Goal: Information Seeking & Learning: Learn about a topic

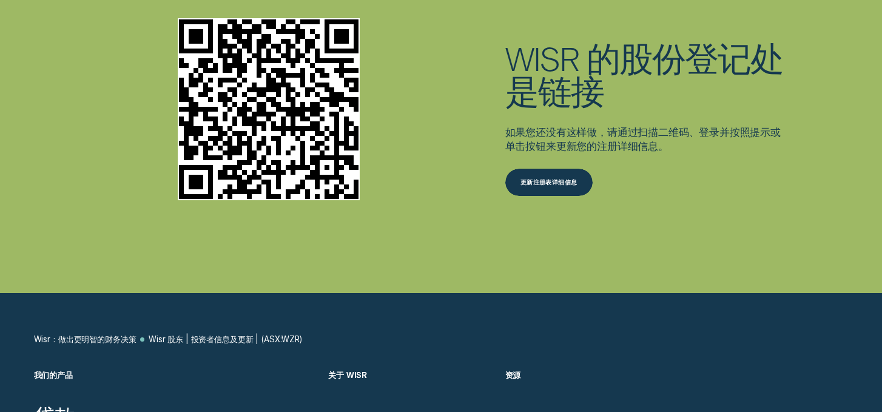
scroll to position [2805, 0]
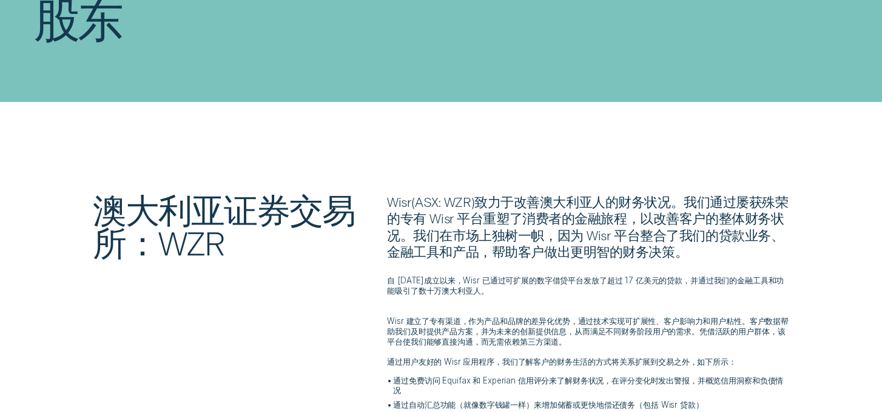
scroll to position [126, 0]
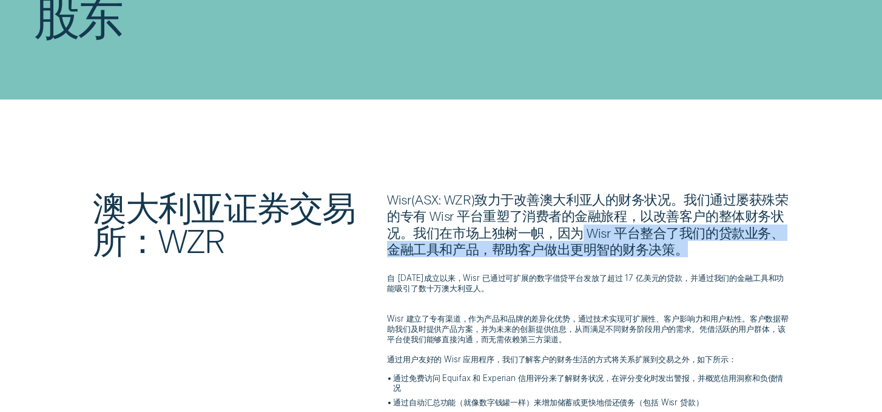
drag, startPoint x: 594, startPoint y: 234, endPoint x: 730, endPoint y: 252, distance: 137.2
click at [730, 252] on p "Wisr ( ASX: WZR ) 致力于改善澳大利亚人的财务状况。我们通过屡获殊荣的专有 Wisr 平台重塑了消费者的金融旅程，以改善客户的整体财务状况。我…" at bounding box center [588, 224] width 402 height 66
copy font "Wisr 平台整合了我们的贷款业务、金融工具和产品，帮助客户做出更明智的财务决策。"
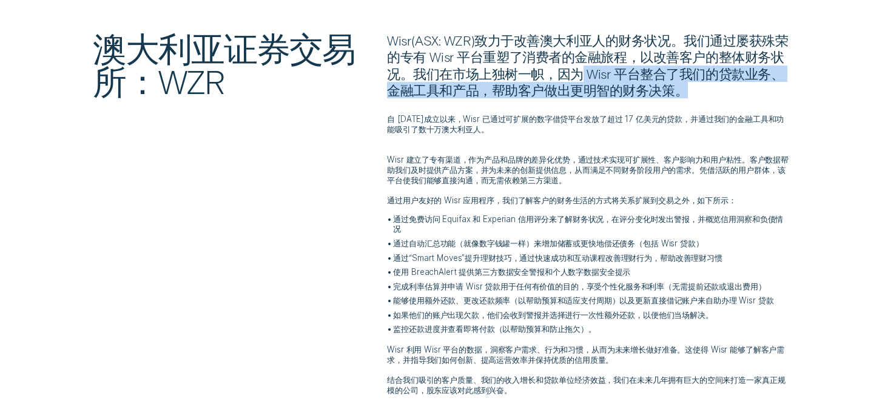
scroll to position [283, 0]
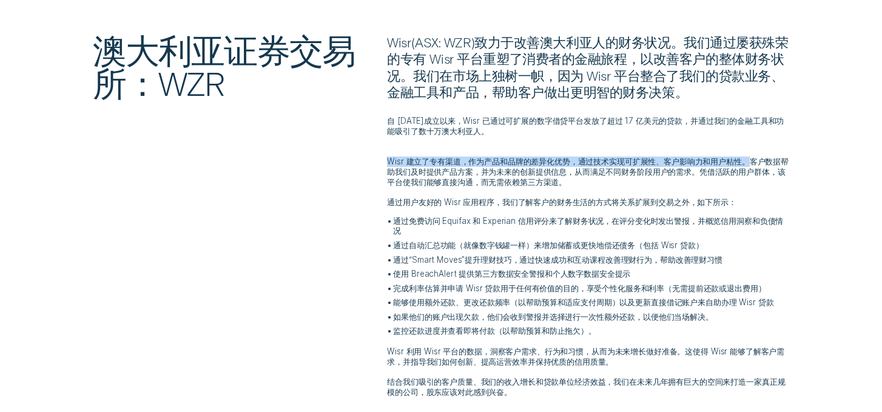
drag, startPoint x: 389, startPoint y: 164, endPoint x: 759, endPoint y: 163, distance: 370.0
click at [759, 163] on font "Wisr 建立了专有渠道，作为产品和品牌的差异化优势，通过技术实现可扩展性、客户影响力和用户粘性。客户数据帮助我们及时提供产品方案，并为未来的创新提供信息，从…" at bounding box center [588, 171] width 402 height 30
copy font "Wisr 建立了专有渠道，作为产品和品牌的差异化优势，通过技术实现可扩展性、客户影响力和用户粘性。"
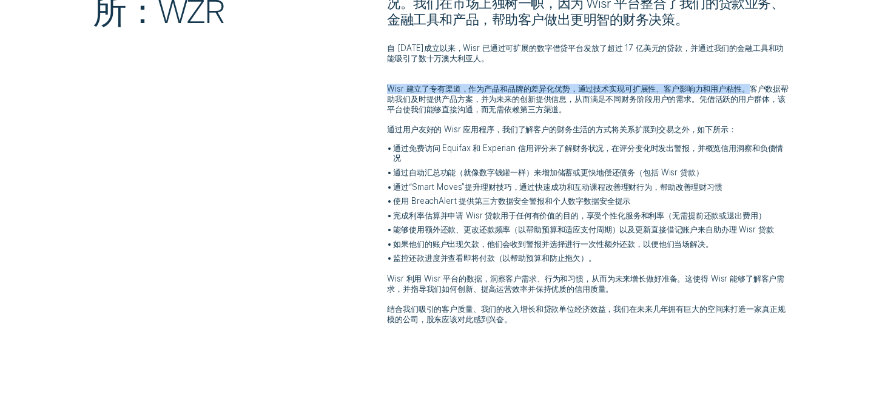
scroll to position [363, 0]
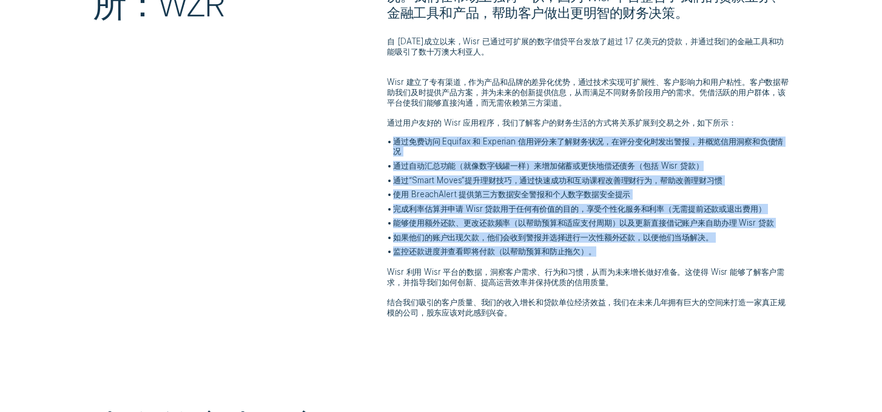
drag, startPoint x: 394, startPoint y: 142, endPoint x: 749, endPoint y: 251, distance: 371.3
click at [749, 251] on ul "通过免费访问 Equifax 和 Experian 信用评分来了解财务状况，在评分变化时发出警报，并概览信用洞察和负债情况 通过自动汇总功能（就像数字钱罐一样…" at bounding box center [588, 196] width 402 height 120
copy ul "通过免费访问 Equifax 和 Experian 信用评分来了解财务状况，在评分变化时发出警报，并概览信用洞察和负债情况 通过自动汇总功能（就像数字钱罐一样…"
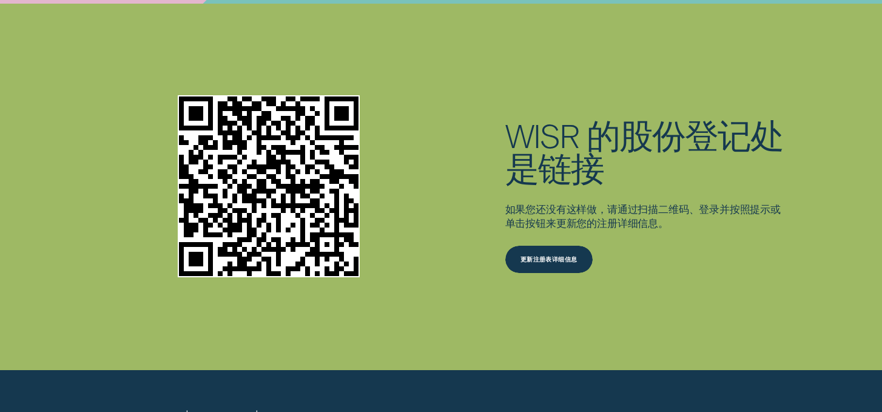
scroll to position [3155, 0]
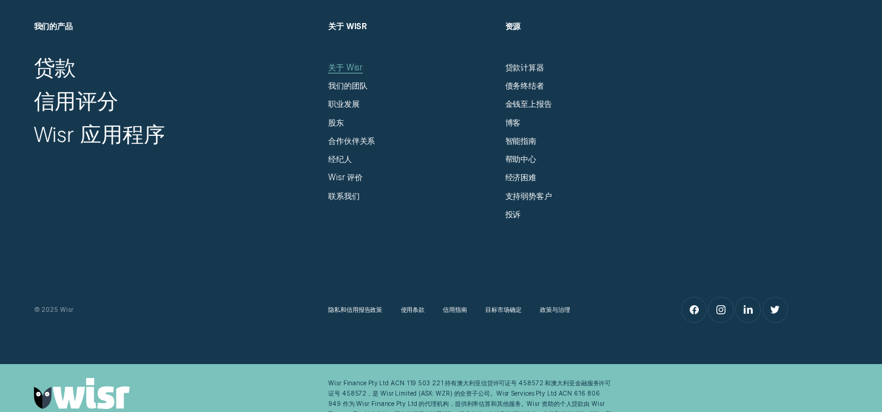
click at [335, 69] on font "关于 Wisr" at bounding box center [345, 67] width 35 height 10
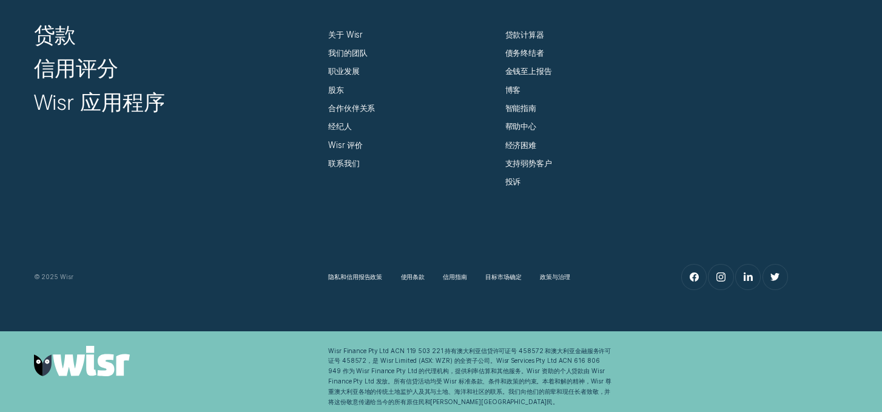
scroll to position [5911, 0]
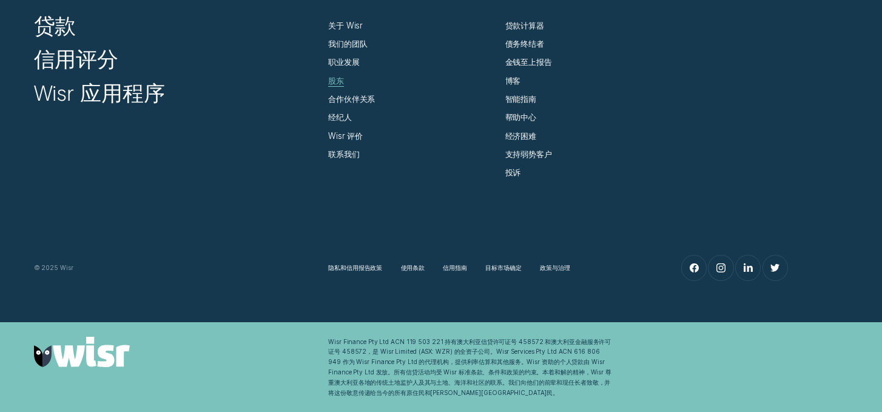
click at [337, 80] on font "股东" at bounding box center [336, 81] width 16 height 10
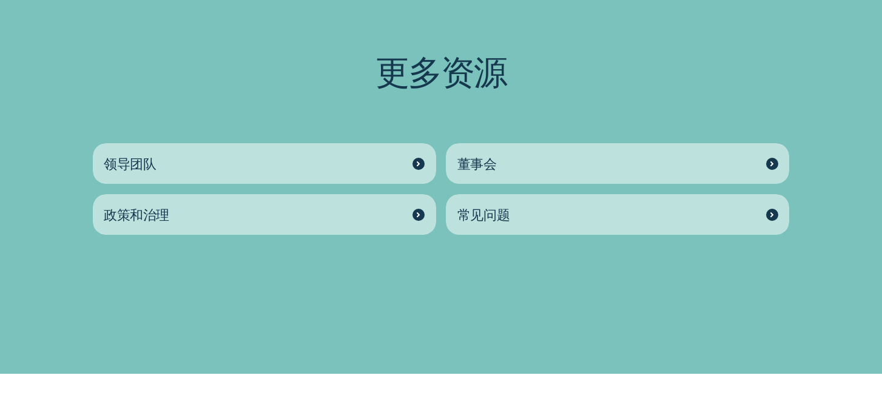
scroll to position [1376, 0]
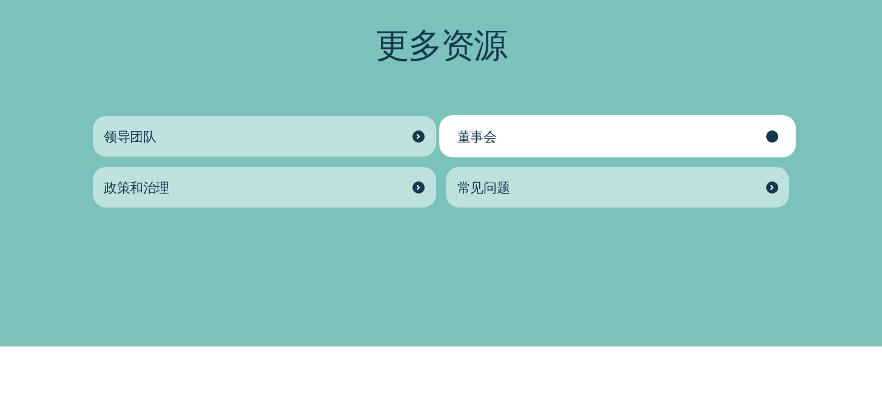
click at [488, 120] on div "董事会" at bounding box center [617, 136] width 343 height 41
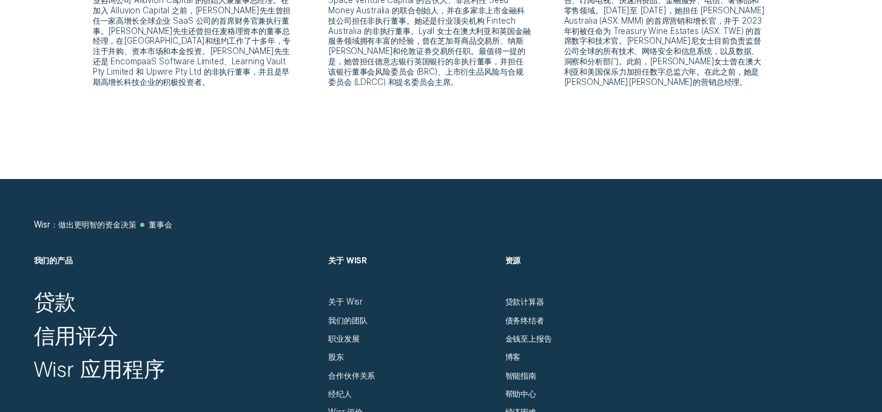
scroll to position [732, 0]
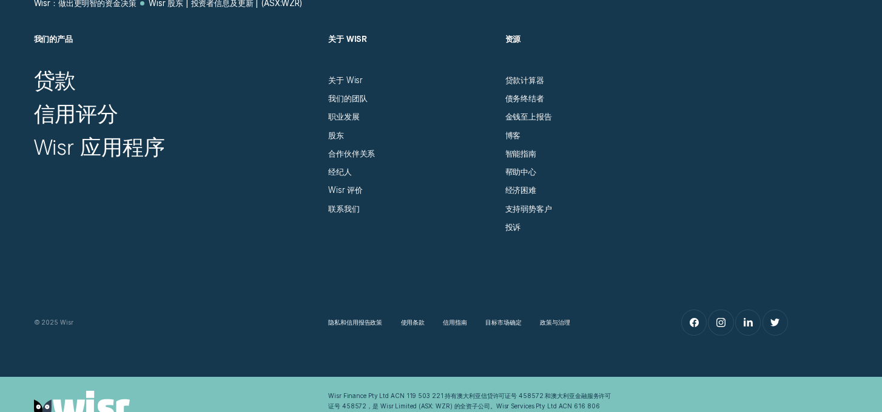
scroll to position [3198, 0]
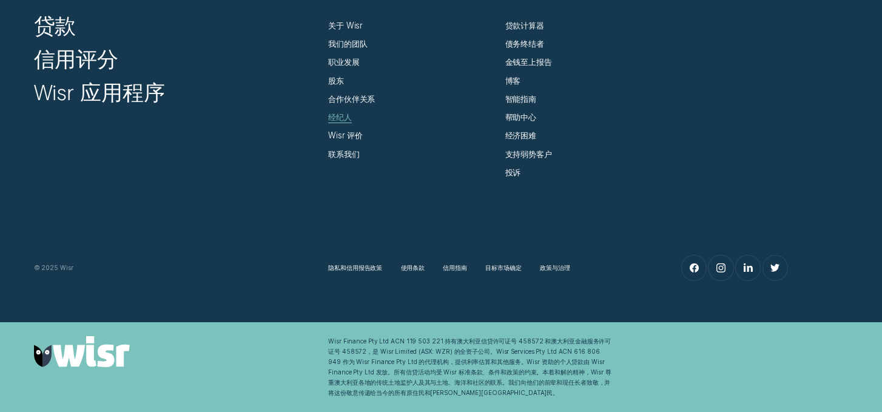
click at [343, 112] on font "经纪人" at bounding box center [340, 117] width 24 height 10
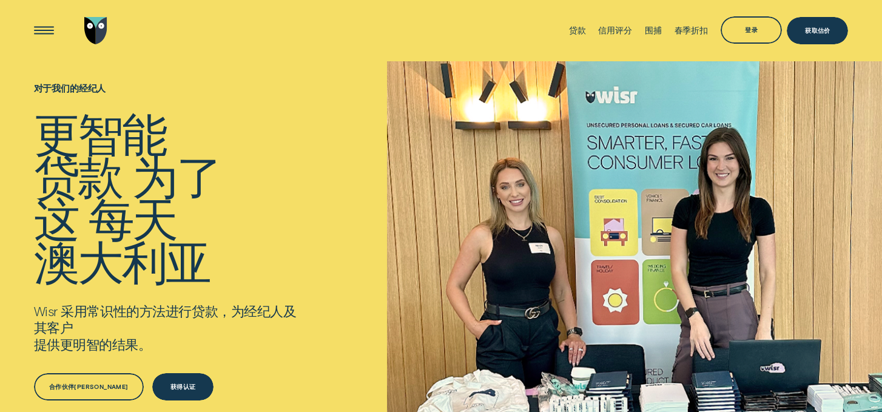
scroll to position [3198, 0]
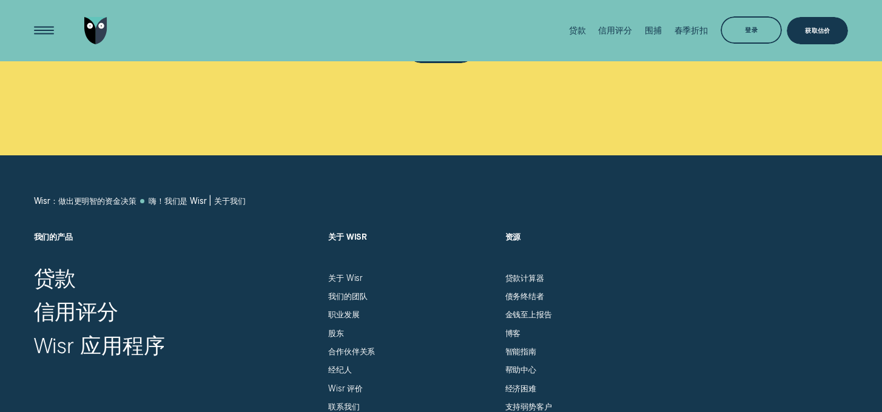
scroll to position [5307, 0]
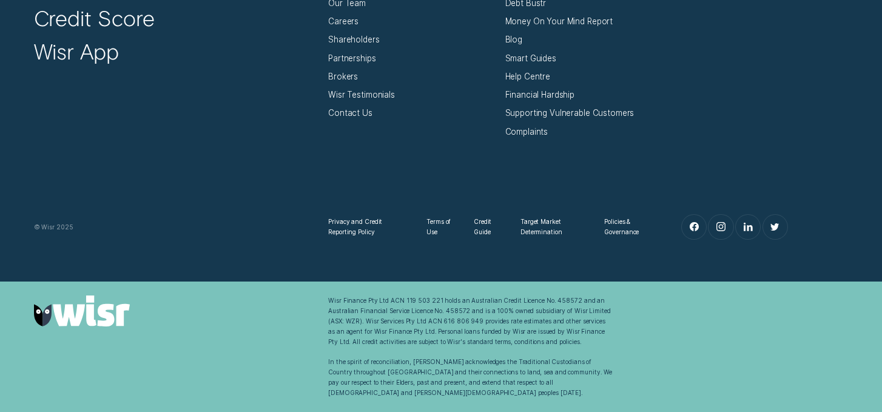
scroll to position [3155, 0]
